Goal: Check status: Check status

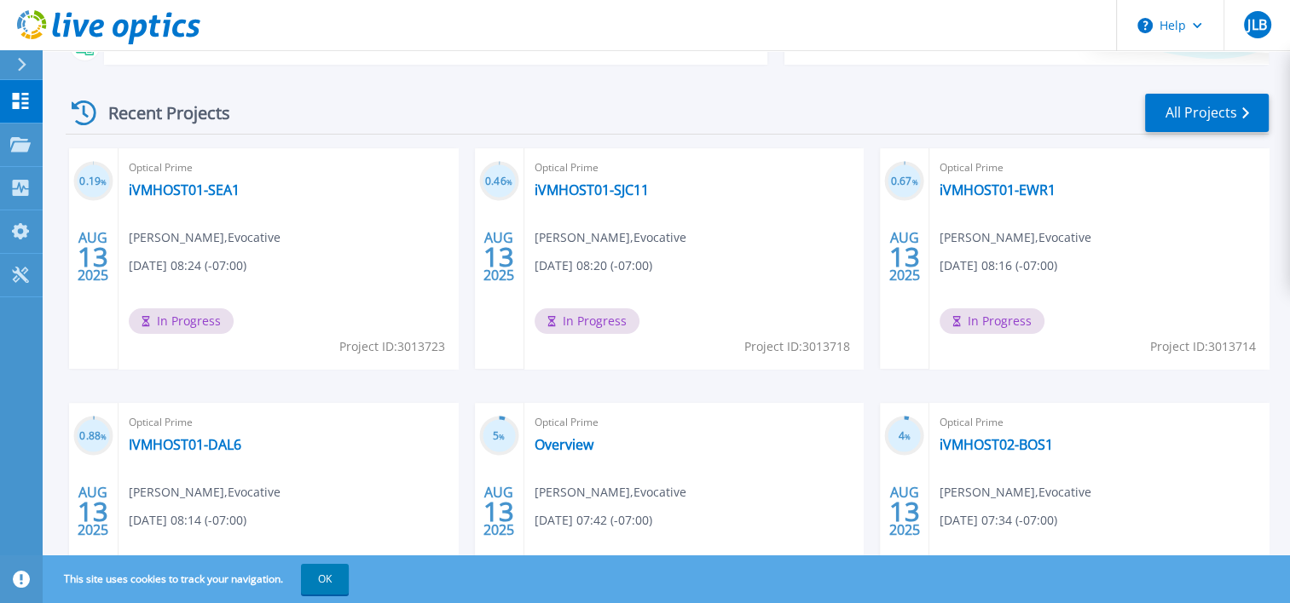
scroll to position [85, 0]
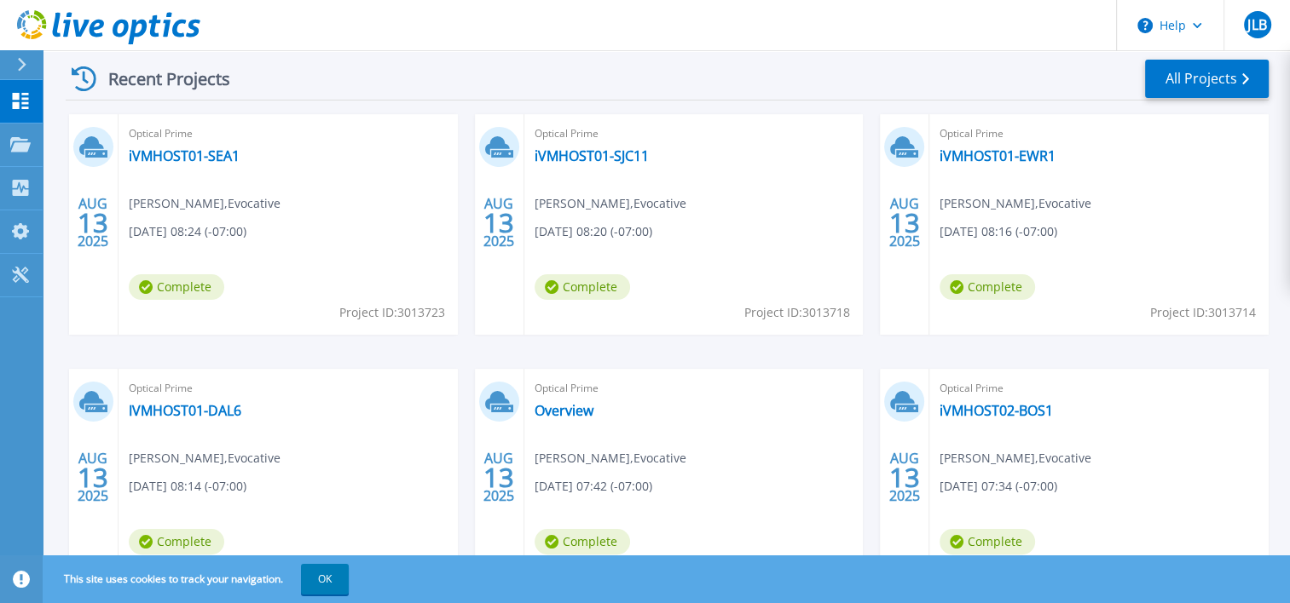
scroll to position [170, 0]
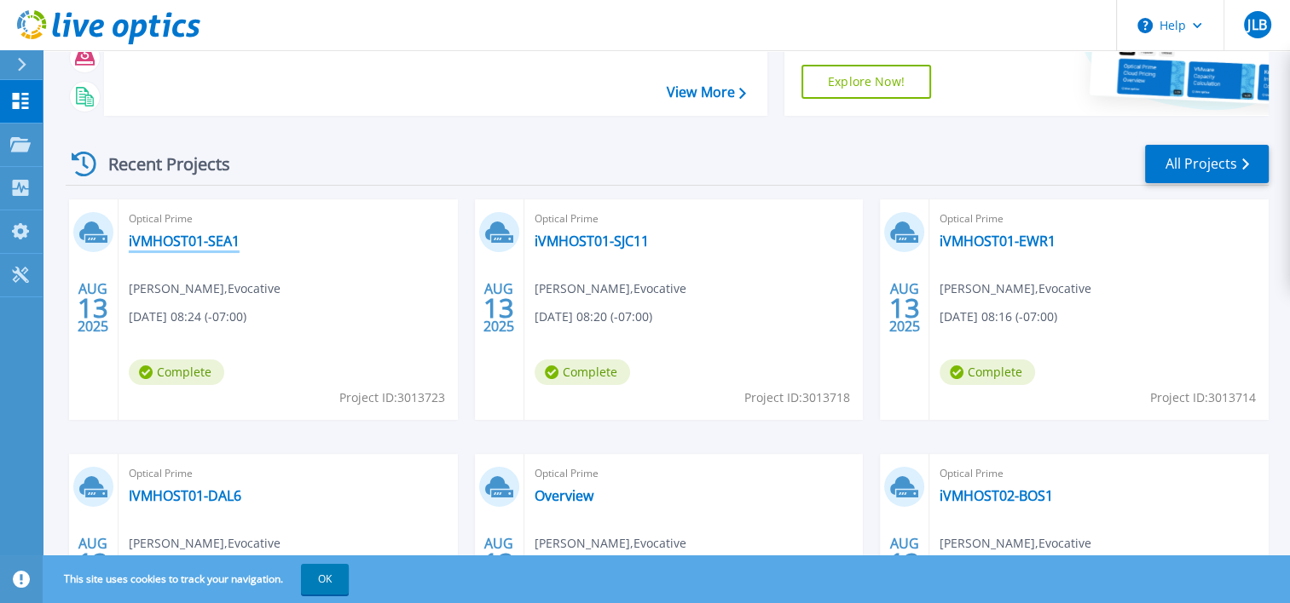
click at [205, 249] on link "iVMHOST01-SEA1" at bounding box center [184, 241] width 111 height 17
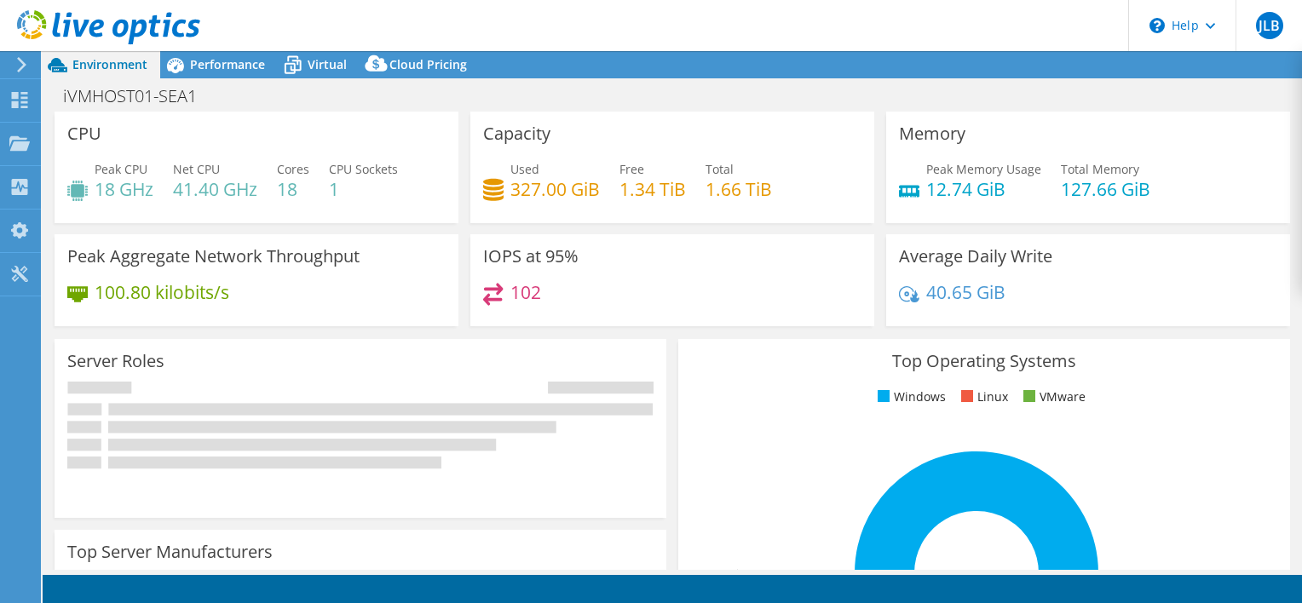
select select "USD"
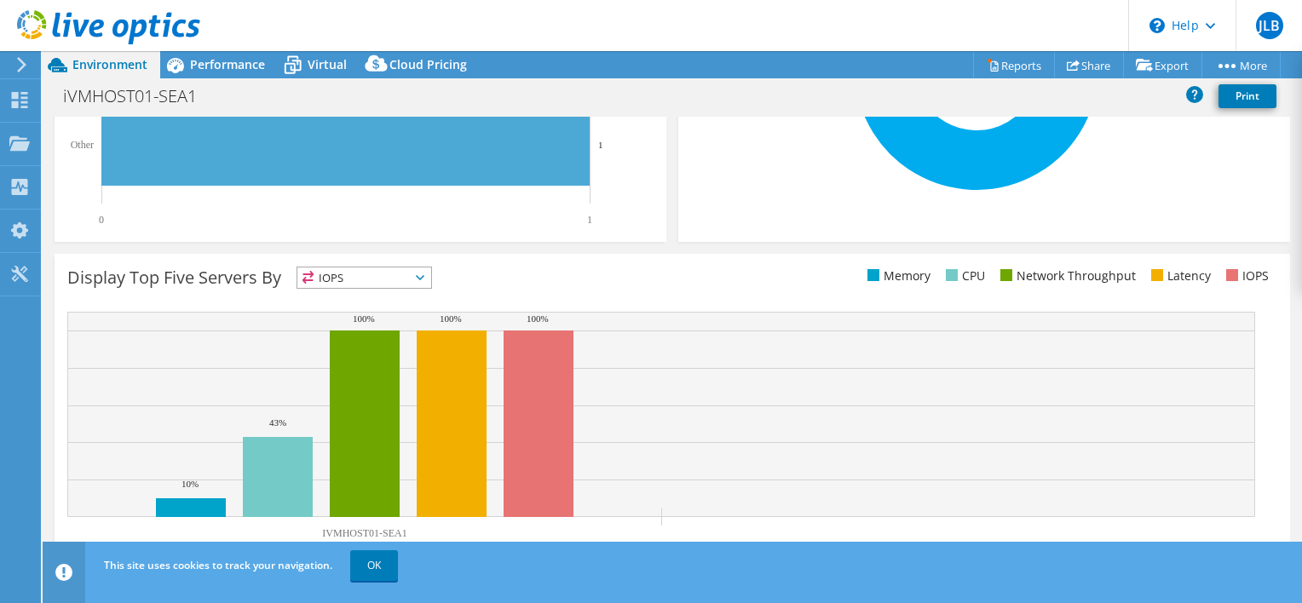
scroll to position [534, 0]
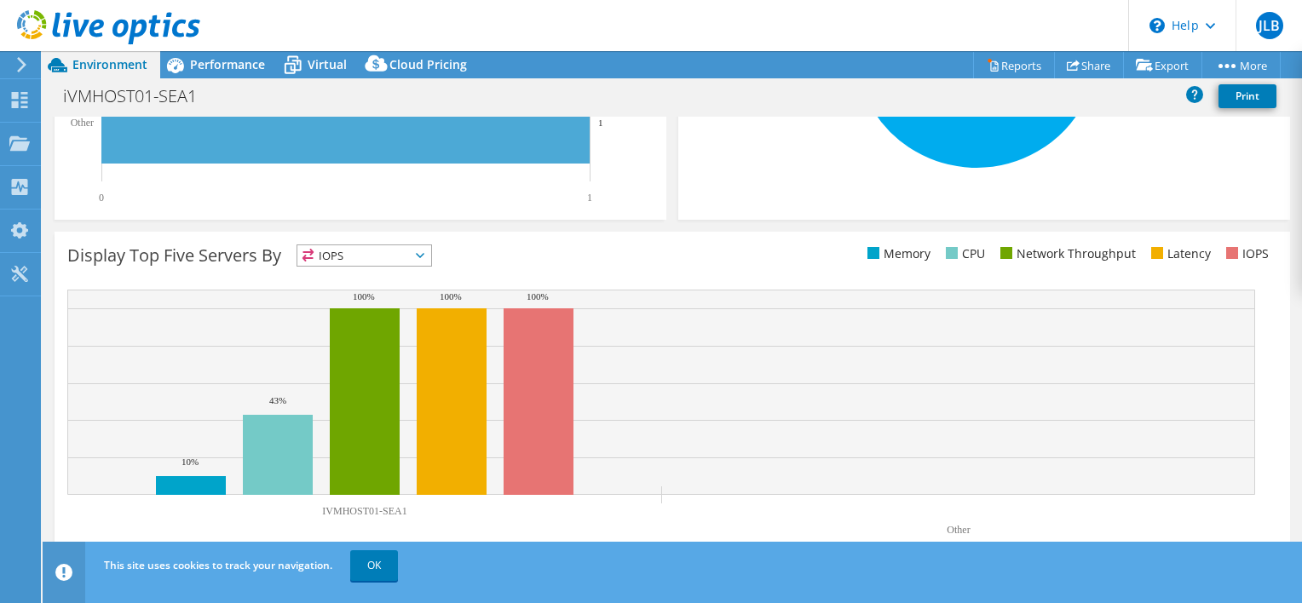
click at [396, 256] on span "IOPS" at bounding box center [364, 255] width 134 height 20
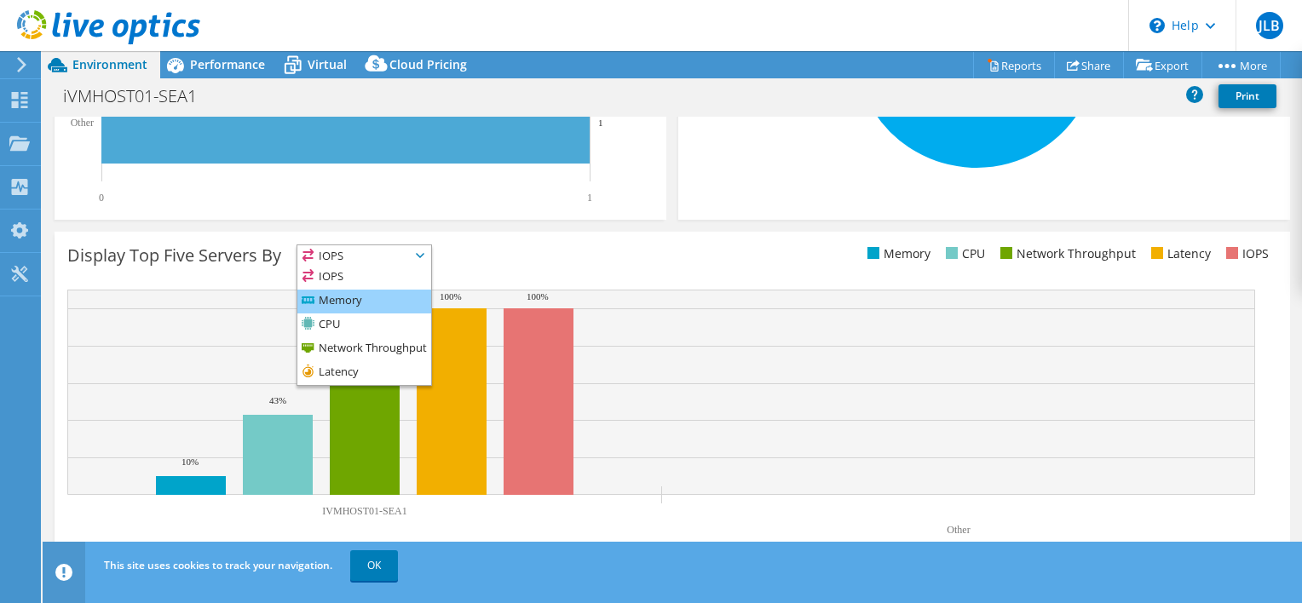
click at [368, 307] on li "Memory" at bounding box center [364, 302] width 134 height 24
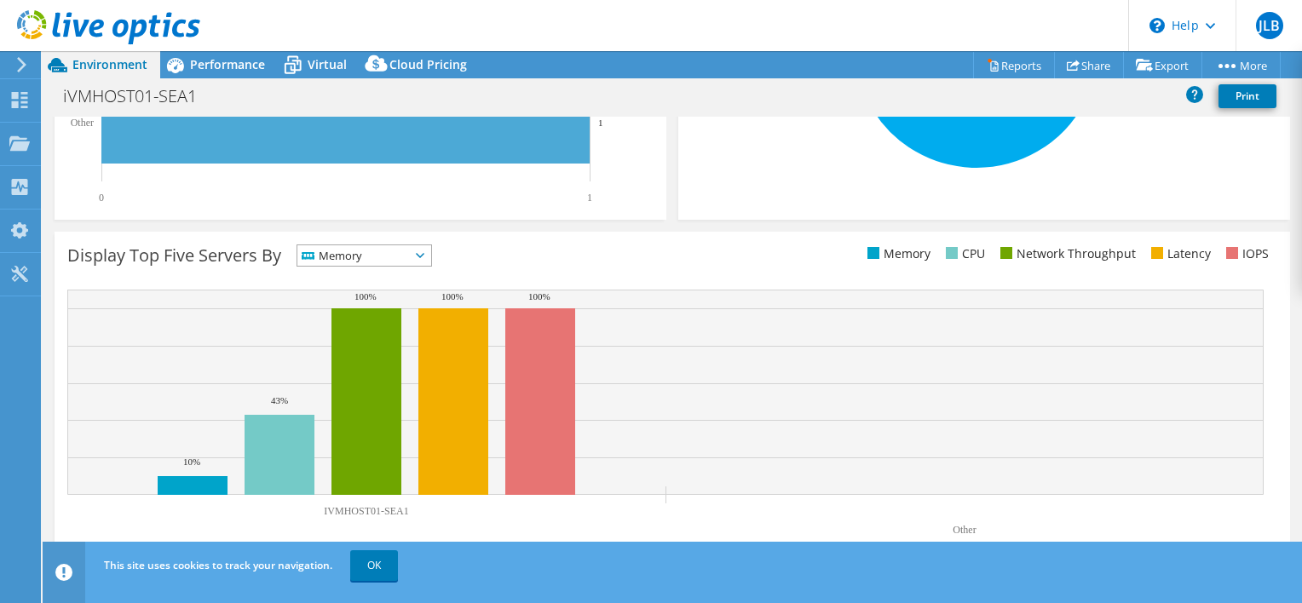
click at [410, 249] on span "Memory" at bounding box center [353, 255] width 113 height 20
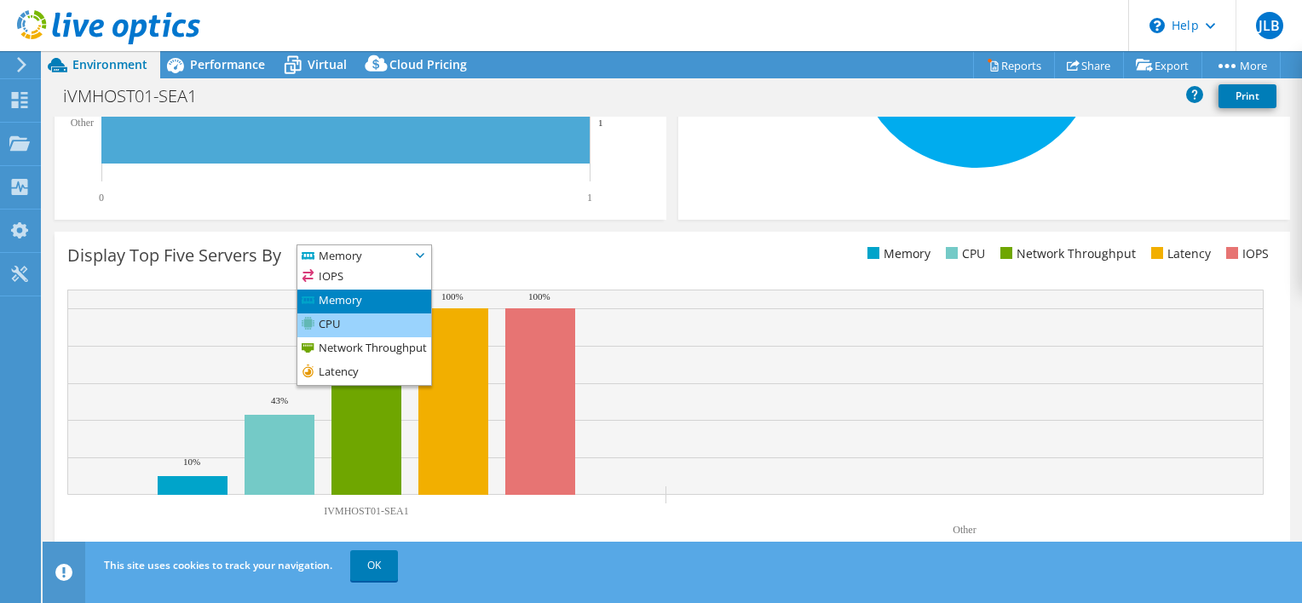
click at [384, 320] on li "CPU" at bounding box center [364, 326] width 134 height 24
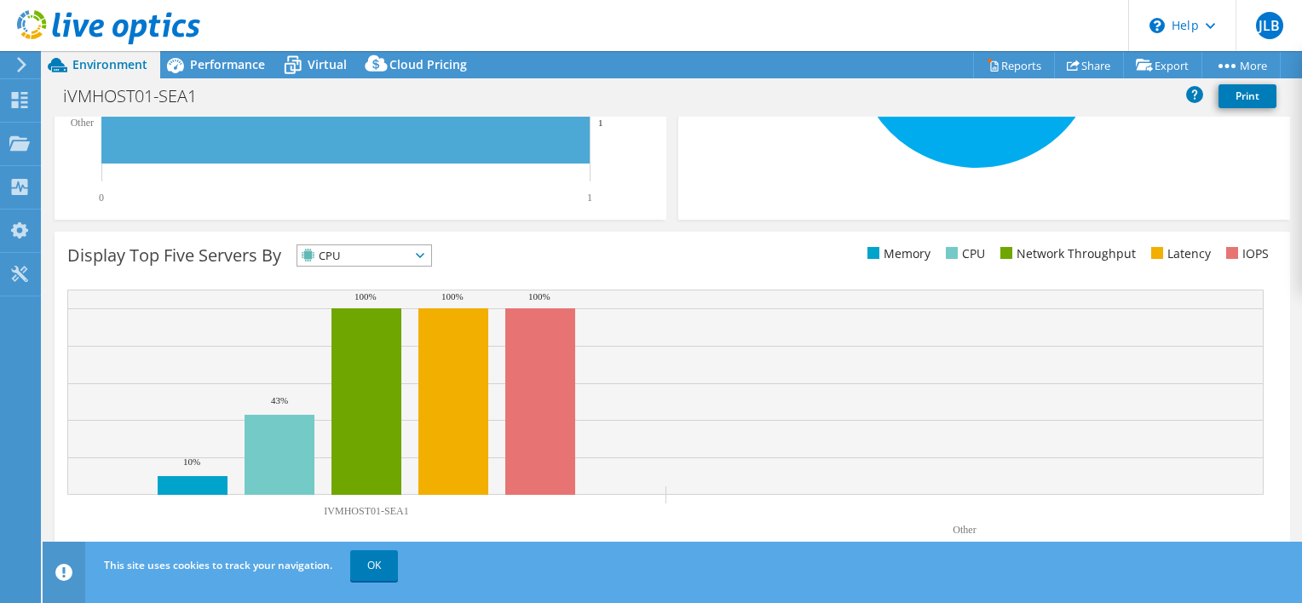
click at [402, 256] on span "CPU" at bounding box center [353, 255] width 113 height 20
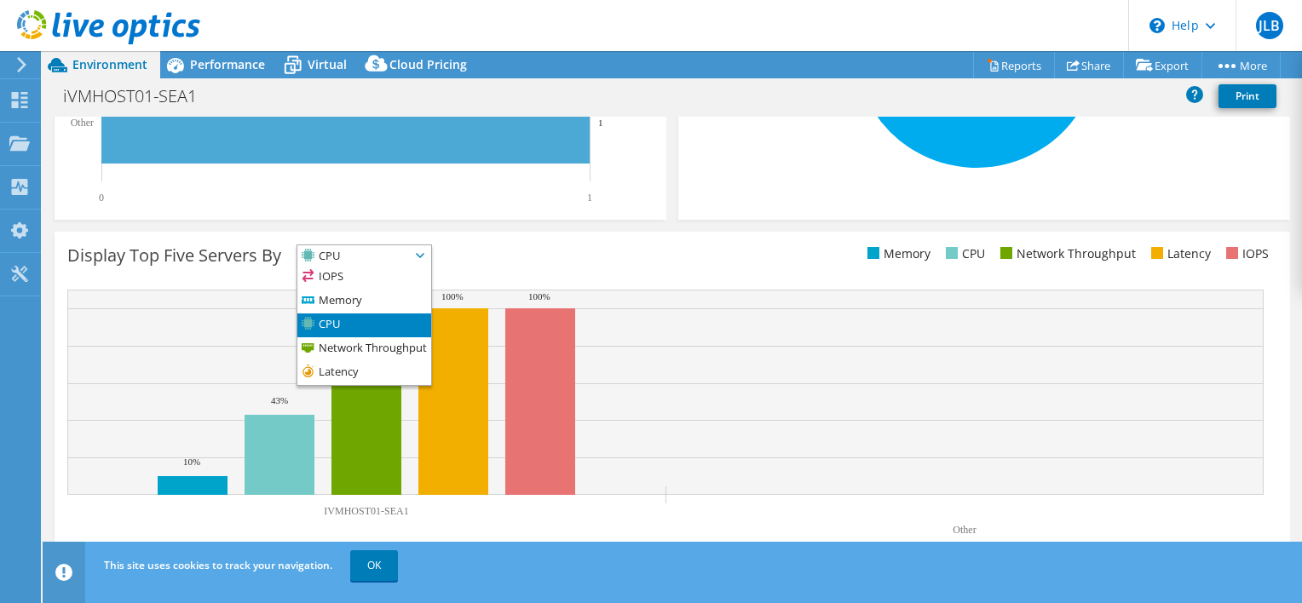
click at [607, 266] on div "Display Top Five Servers By CPU IOPS" at bounding box center [369, 259] width 605 height 28
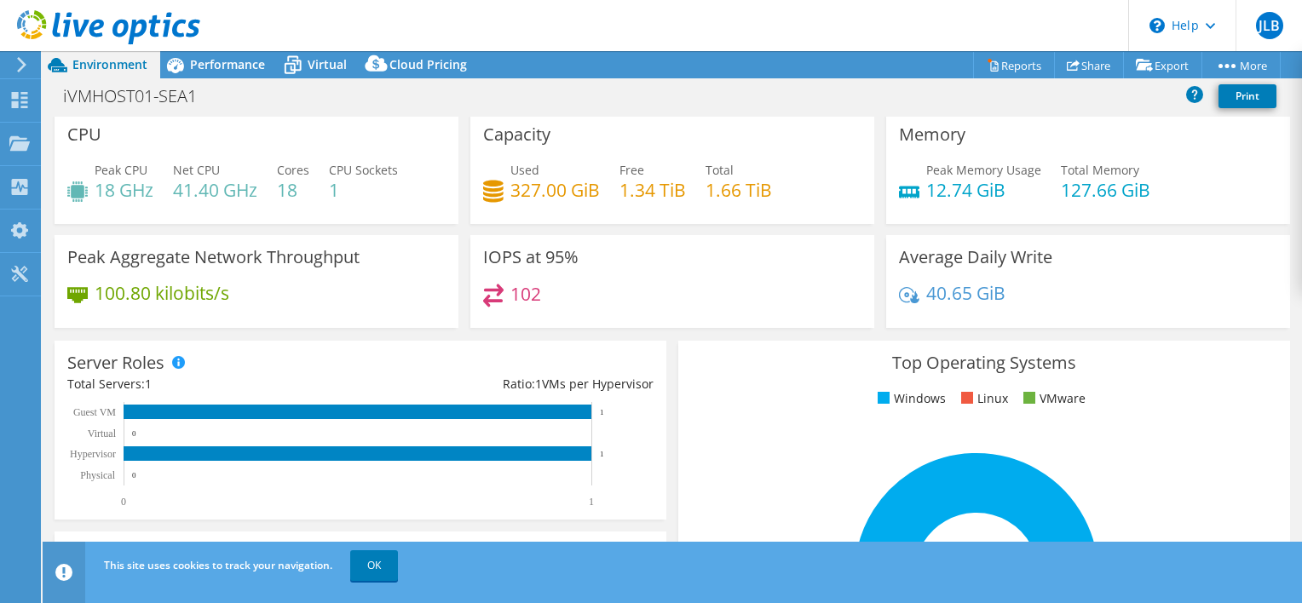
scroll to position [0, 0]
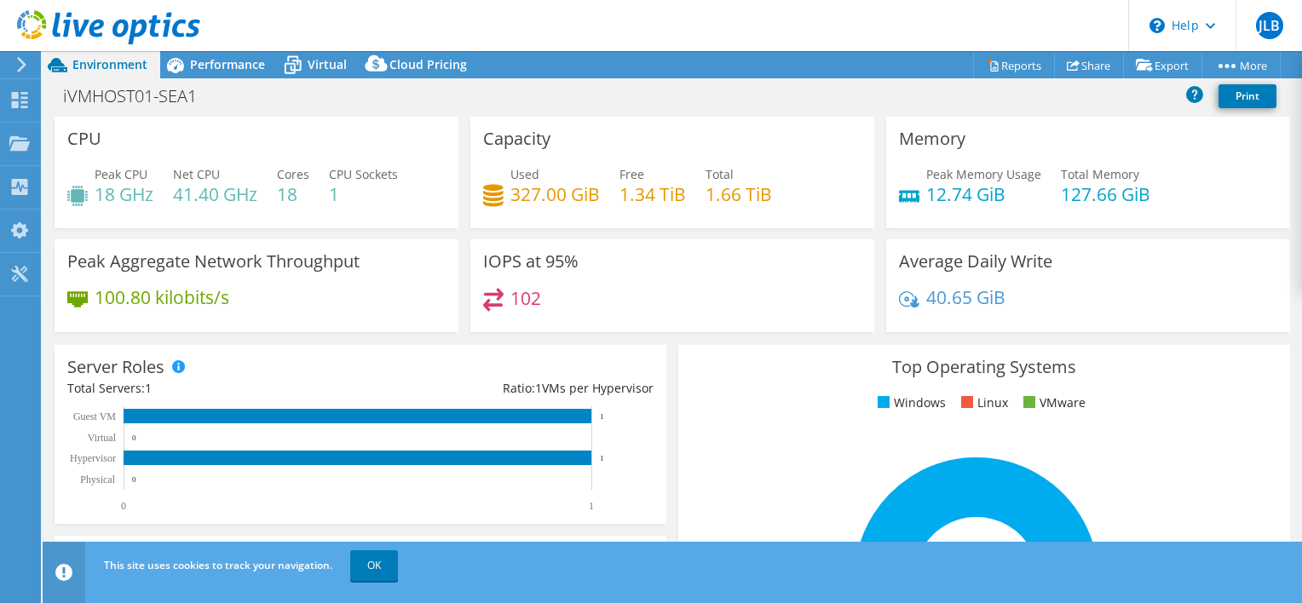
click at [245, 78] on div "iVMHOST01-SEA1 Print" at bounding box center [673, 97] width 1260 height 38
click at [241, 72] on div "Performance" at bounding box center [219, 64] width 118 height 27
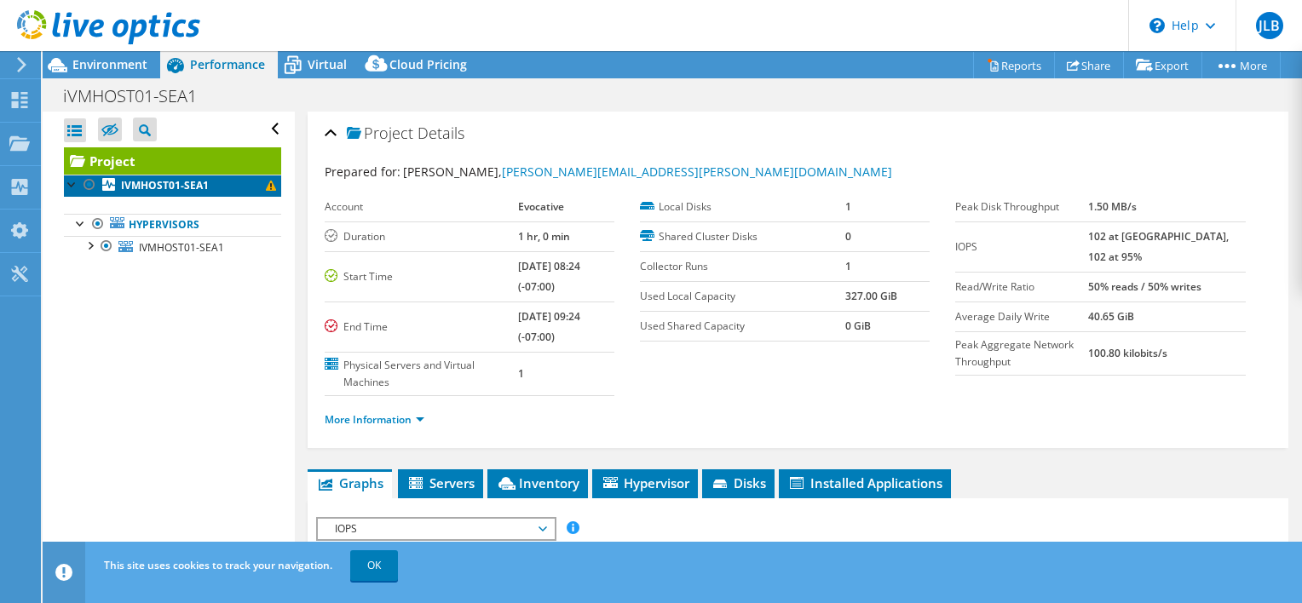
click at [188, 188] on b "IVMHOST01-SEA1" at bounding box center [165, 185] width 88 height 14
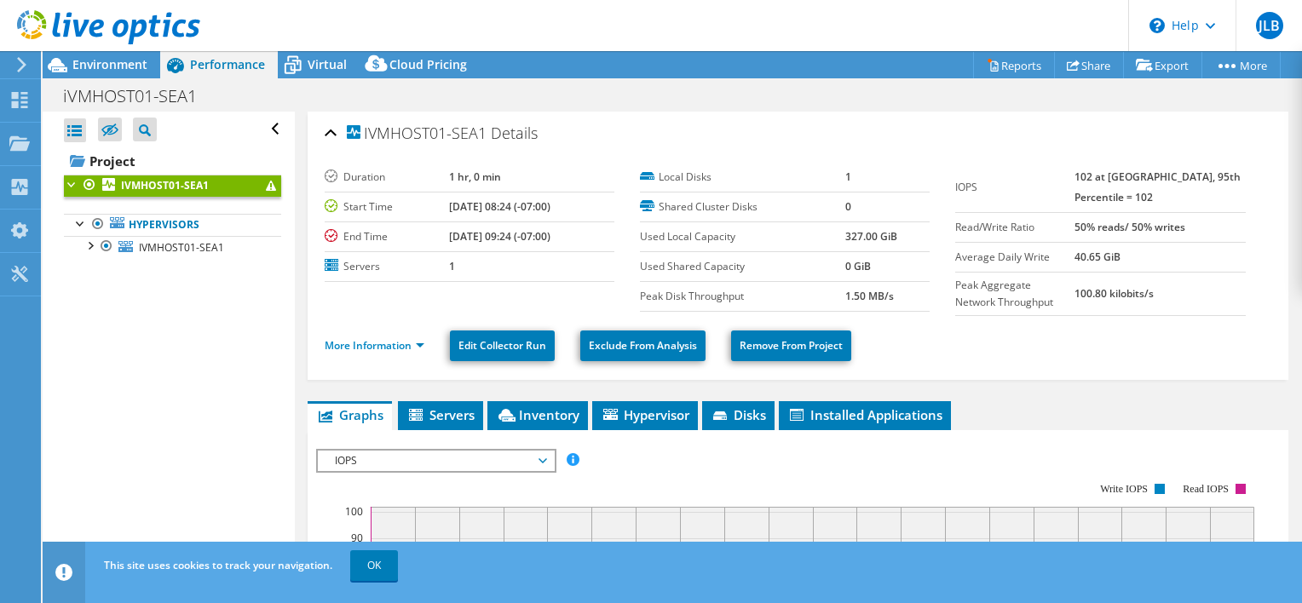
click at [266, 184] on span at bounding box center [271, 186] width 10 height 10
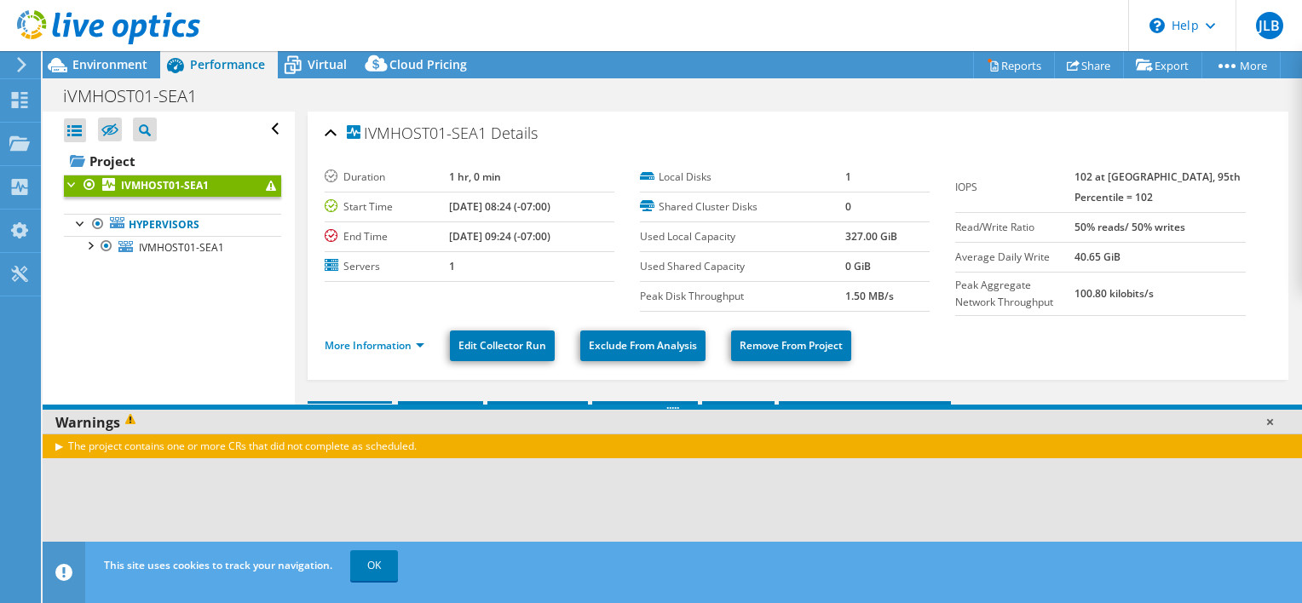
click at [1265, 419] on link at bounding box center [1270, 421] width 17 height 17
